Goal: Obtain resource: Download file/media

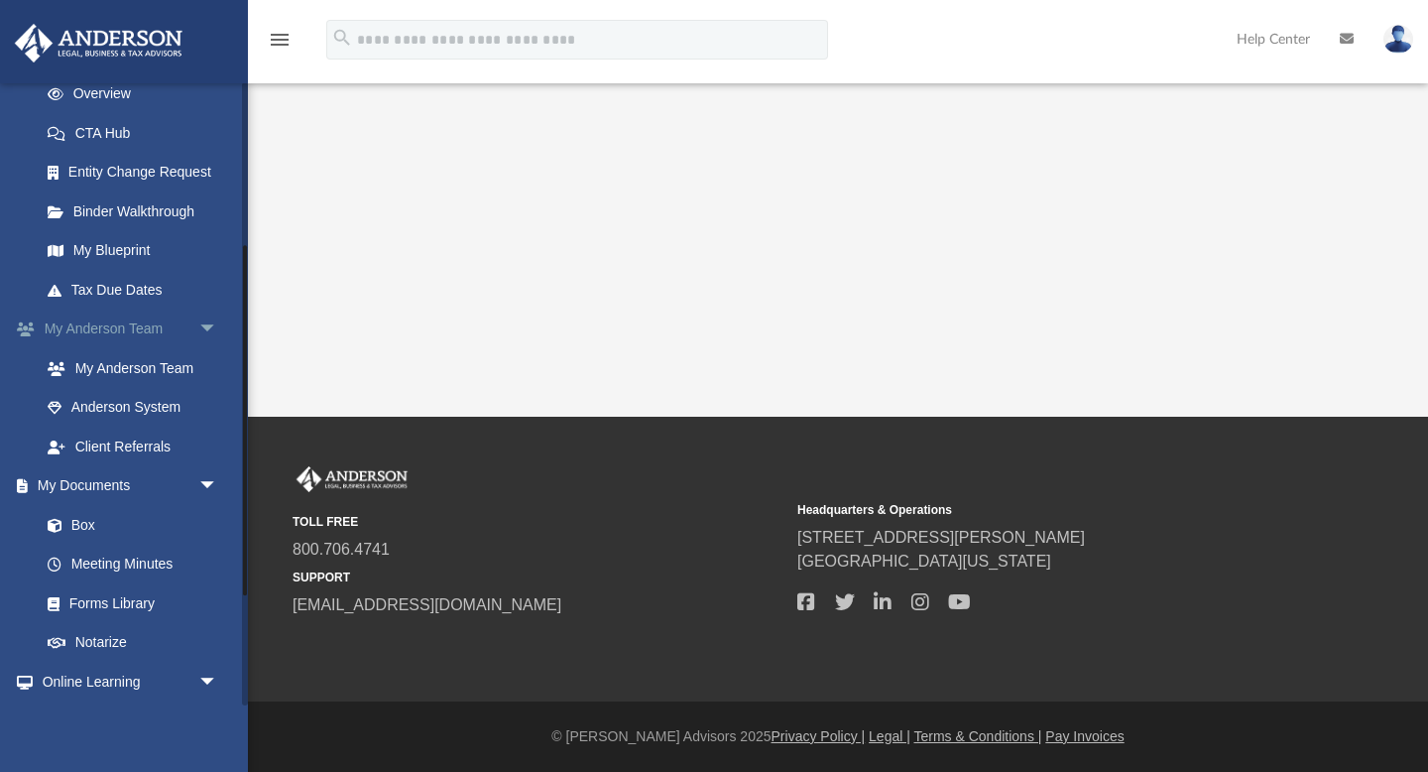
scroll to position [290, 0]
click at [91, 525] on link "Box" at bounding box center [138, 524] width 220 height 40
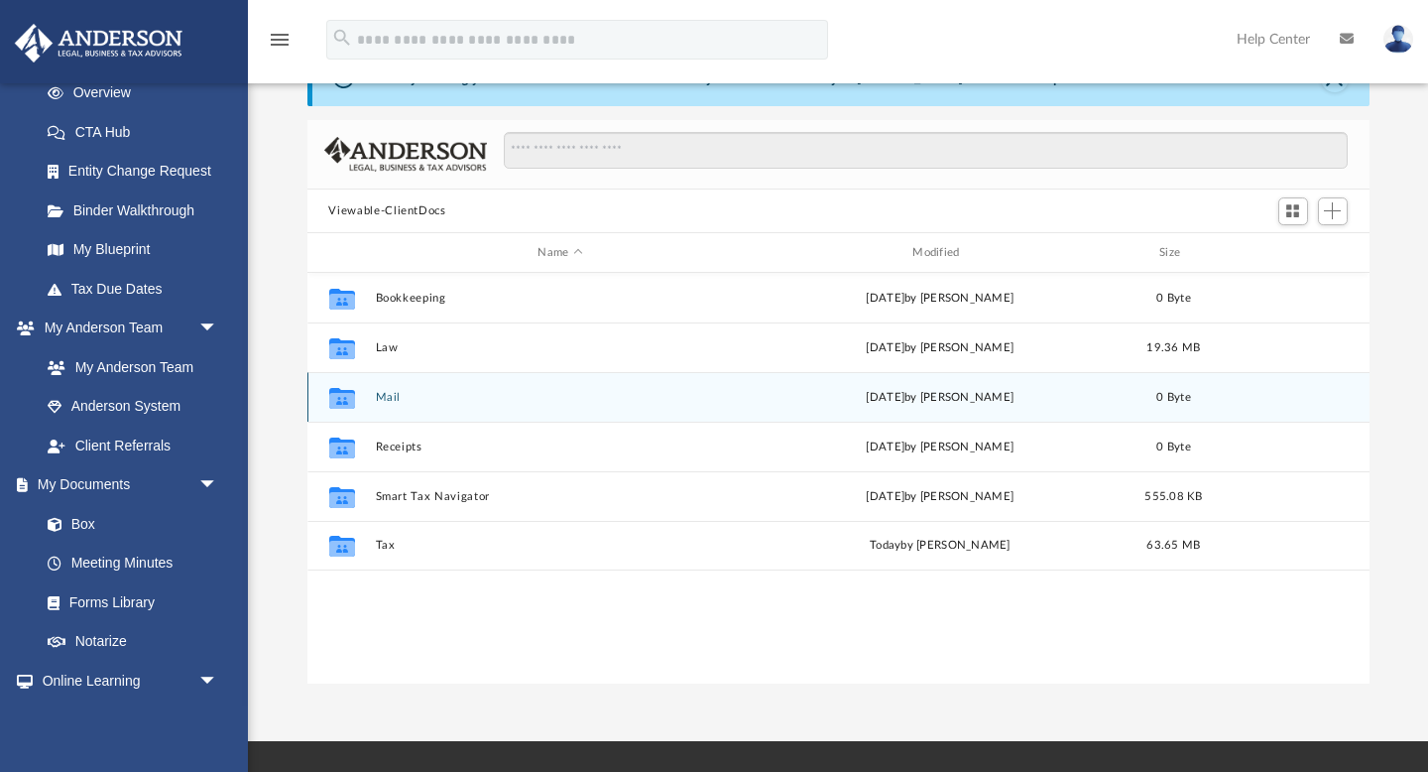
scroll to position [105, 0]
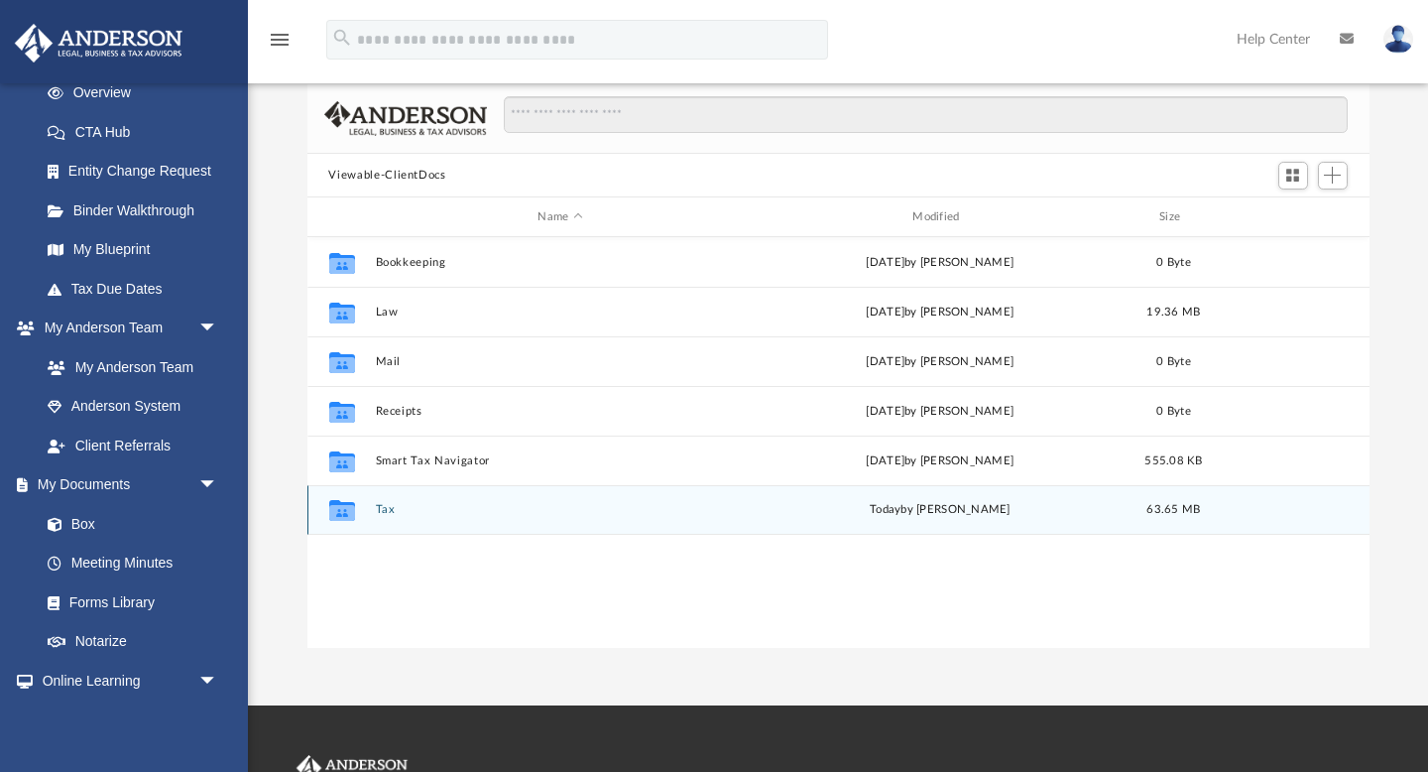
click at [377, 512] on button "Tax" at bounding box center [560, 510] width 371 height 13
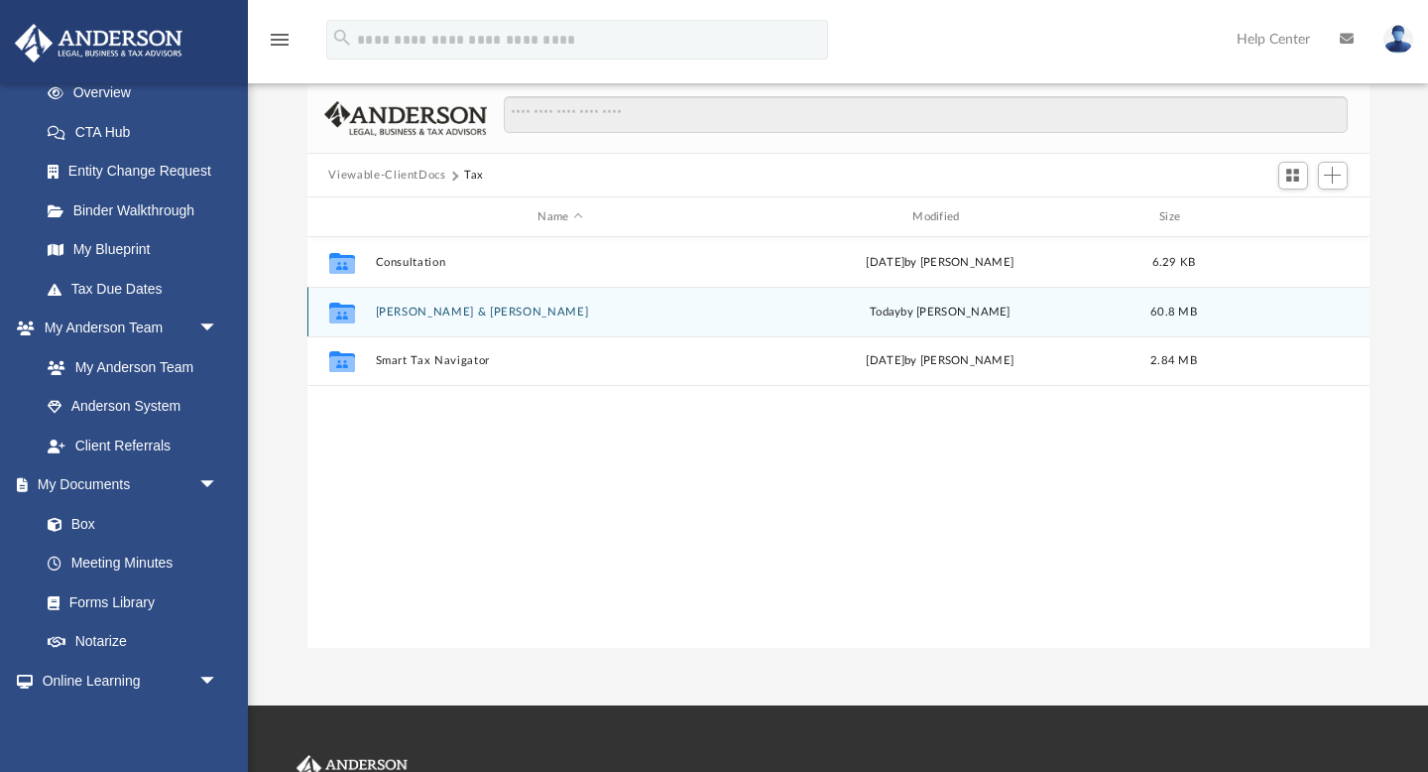
click at [470, 312] on button "[PERSON_NAME] & [PERSON_NAME]" at bounding box center [560, 311] width 371 height 13
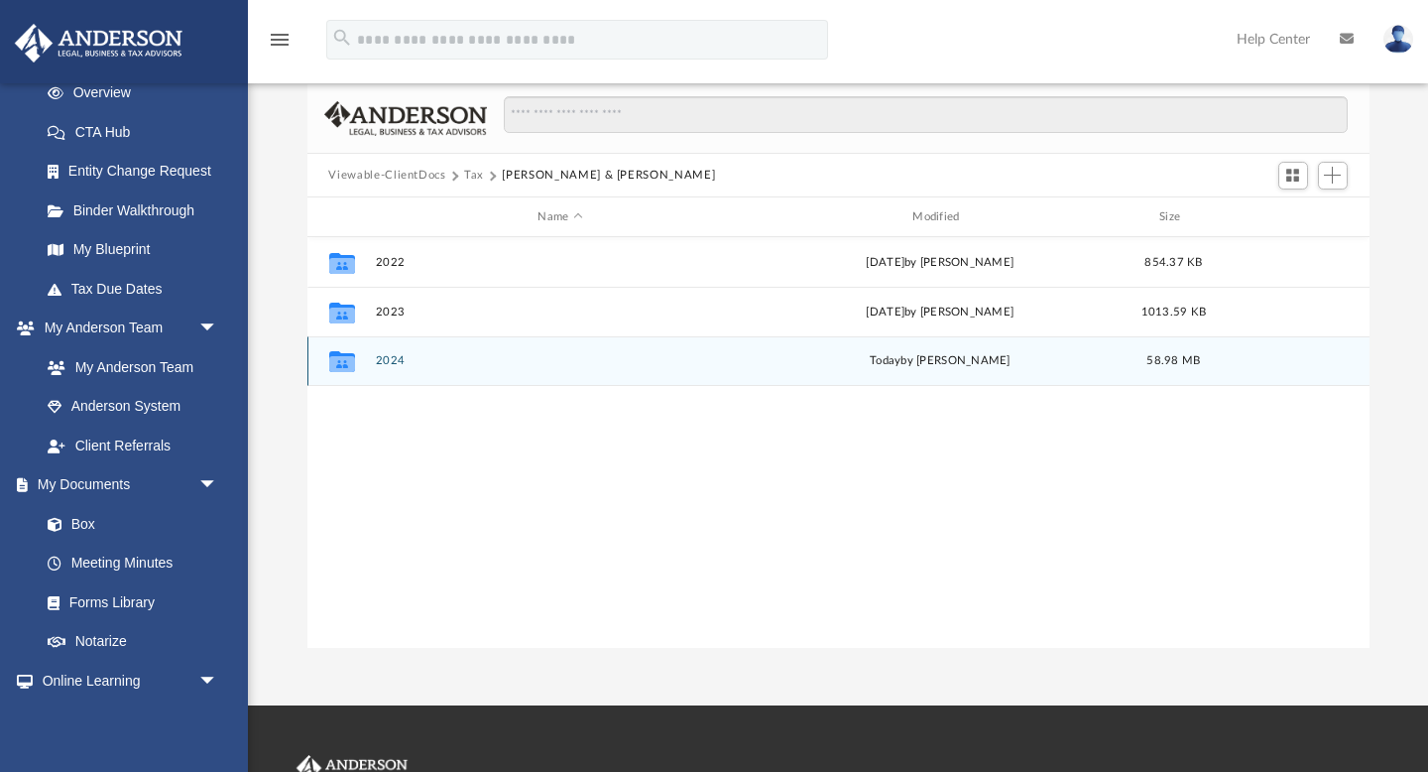
click at [914, 371] on div "Collaborated Folder 2024 [DATE] by [PERSON_NAME] 58.98 MB" at bounding box center [838, 361] width 1062 height 50
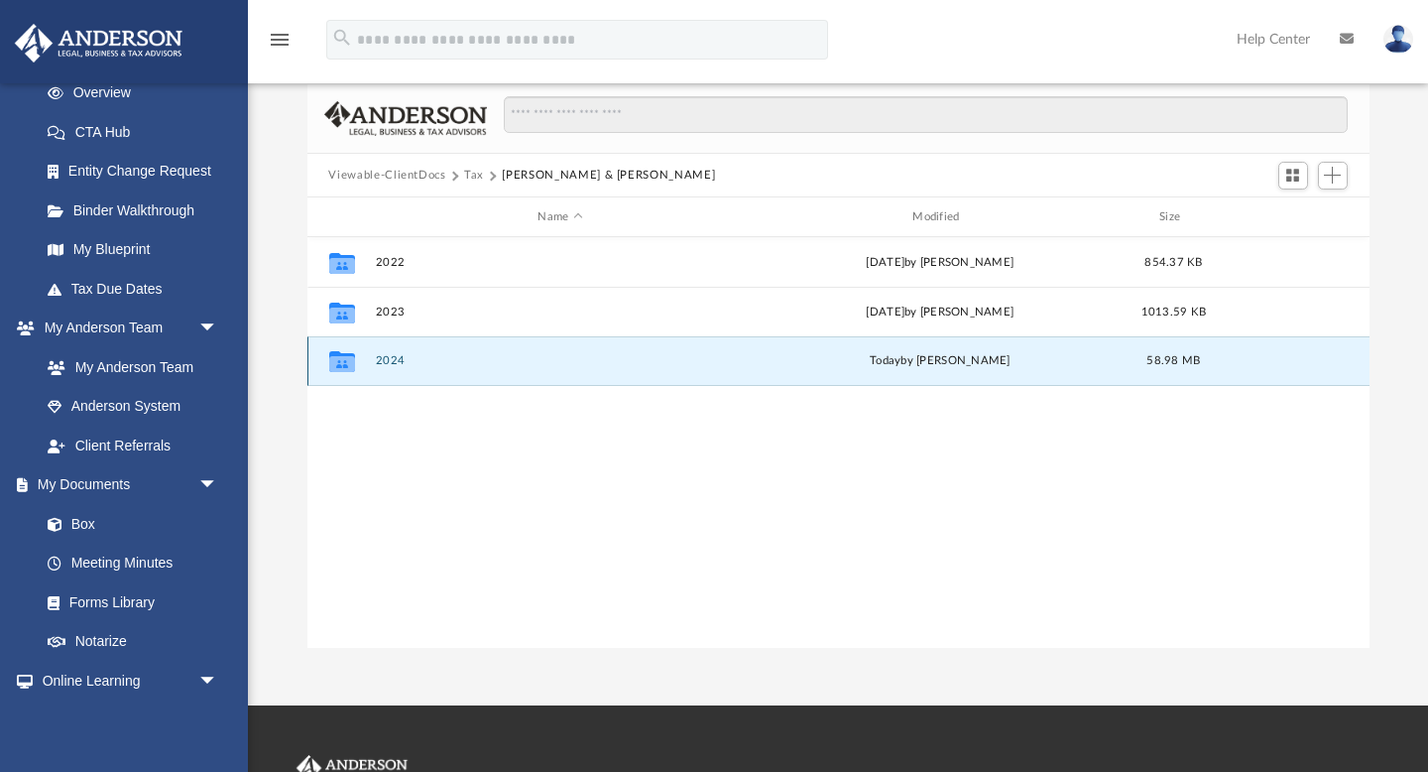
click at [343, 349] on icon "Collaborated Folder" at bounding box center [341, 361] width 32 height 32
click at [350, 364] on icon "grid" at bounding box center [341, 364] width 26 height 16
click at [392, 365] on button "2024" at bounding box center [560, 361] width 371 height 13
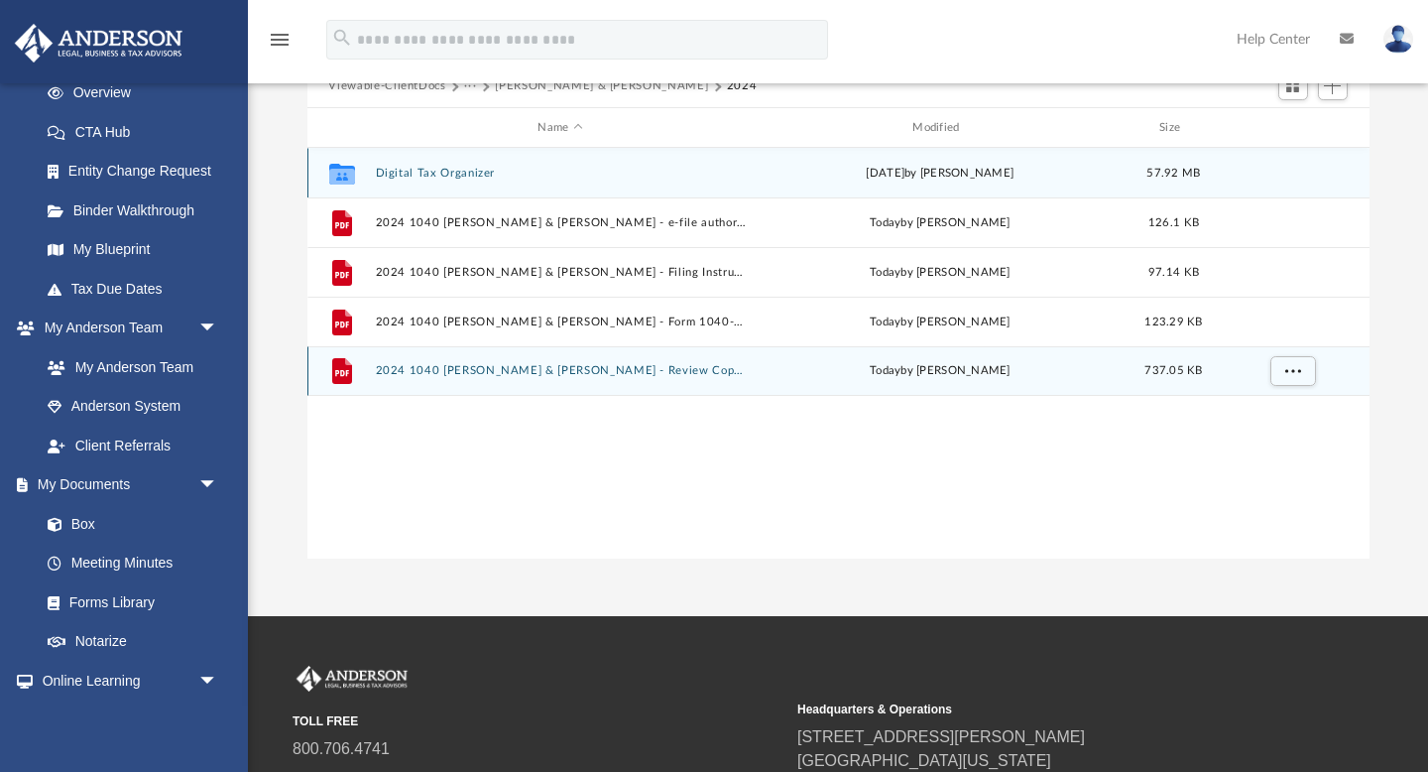
scroll to position [211, 0]
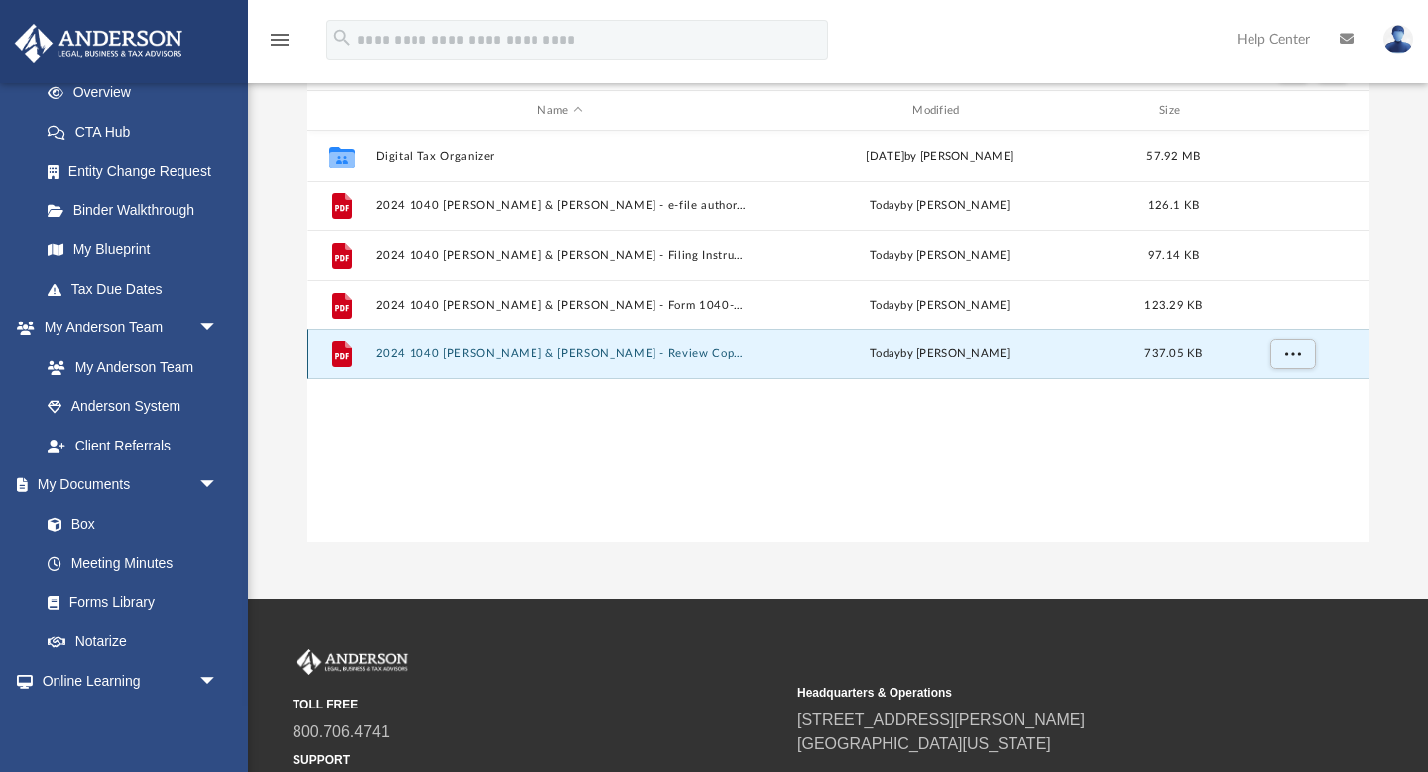
click at [567, 353] on button "2024 1040 [PERSON_NAME] & [PERSON_NAME] - Review Copy.pdf" at bounding box center [560, 354] width 371 height 13
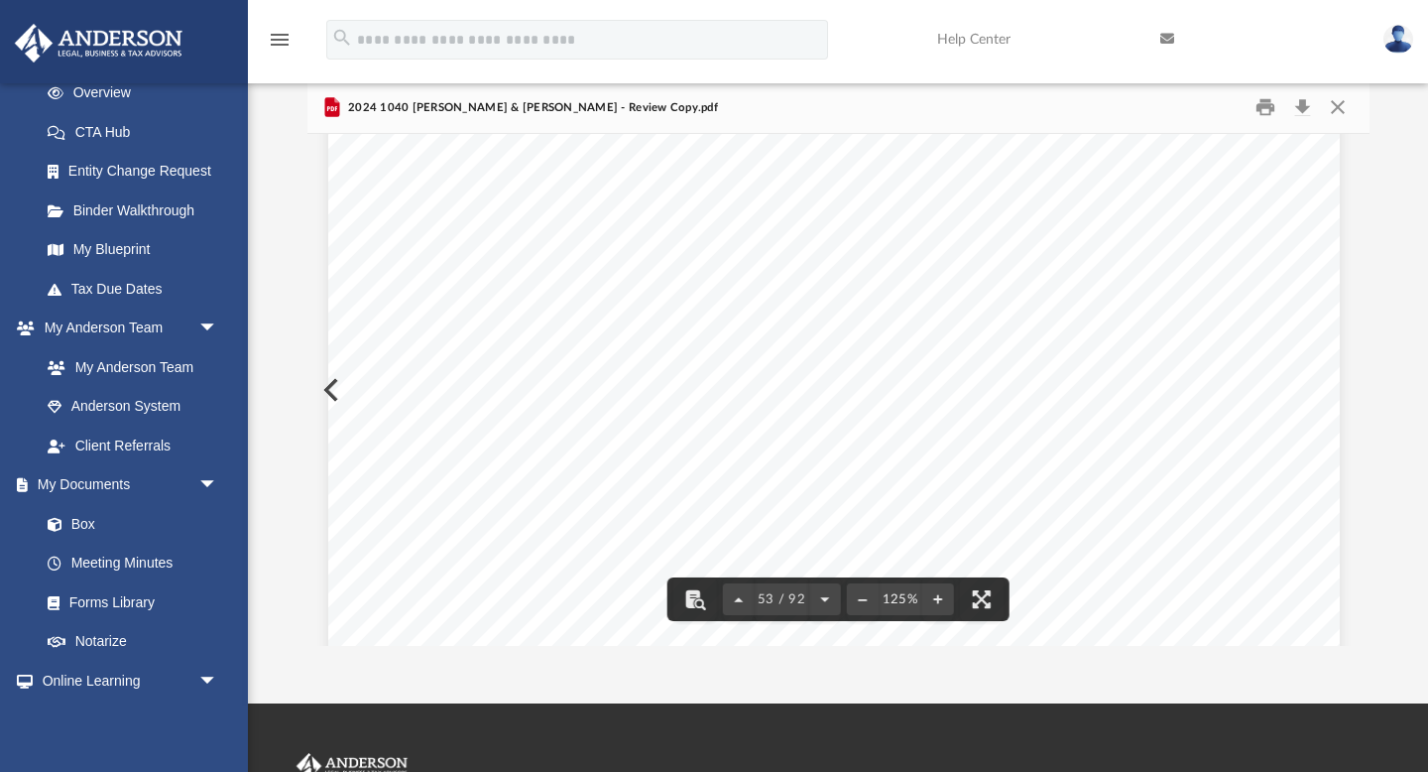
scroll to position [68701, 4]
